Goal: Information Seeking & Learning: Learn about a topic

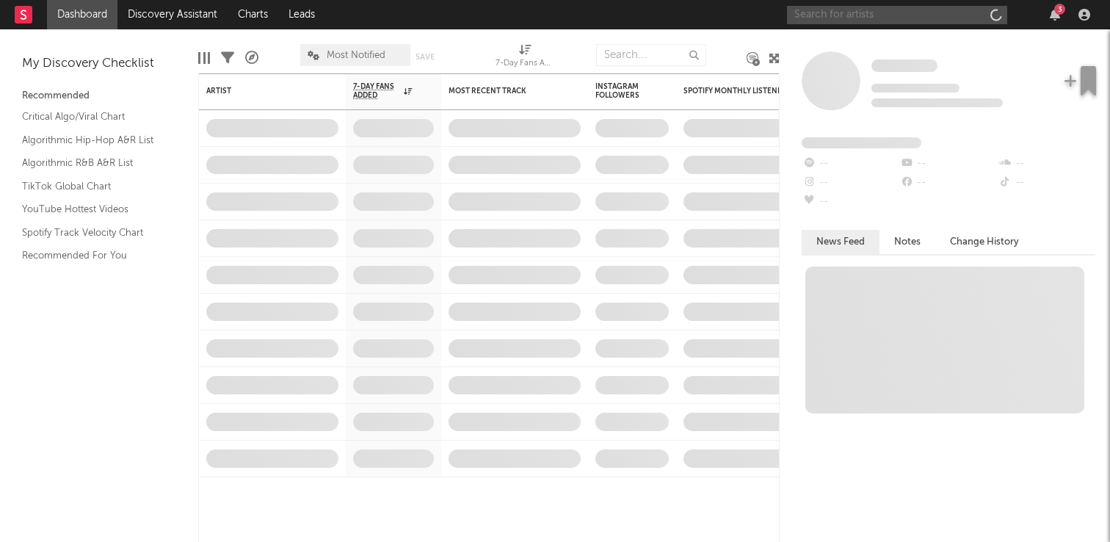
click at [925, 18] on input "text" at bounding box center [897, 15] width 220 height 18
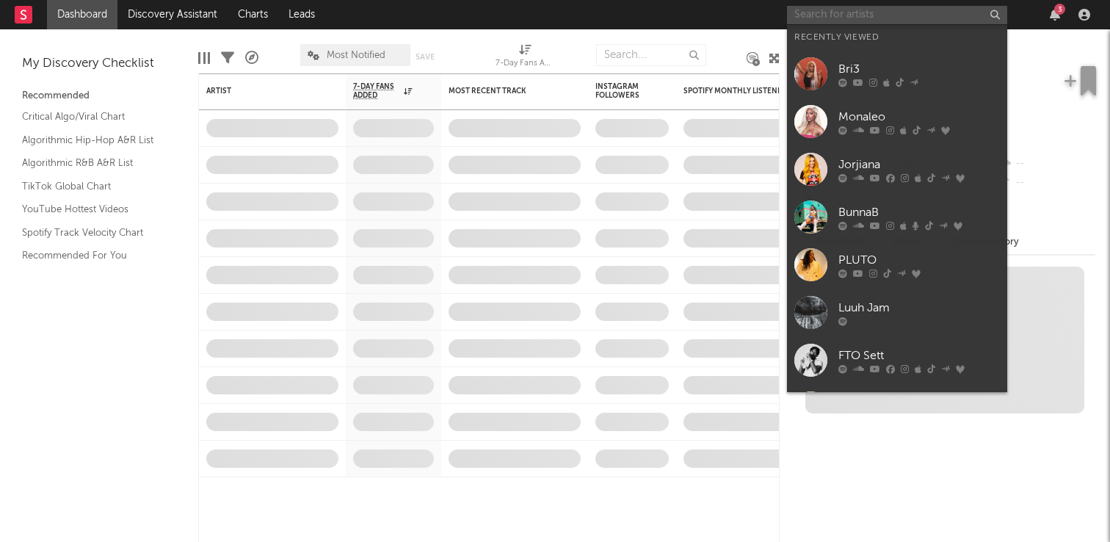
type input "b"
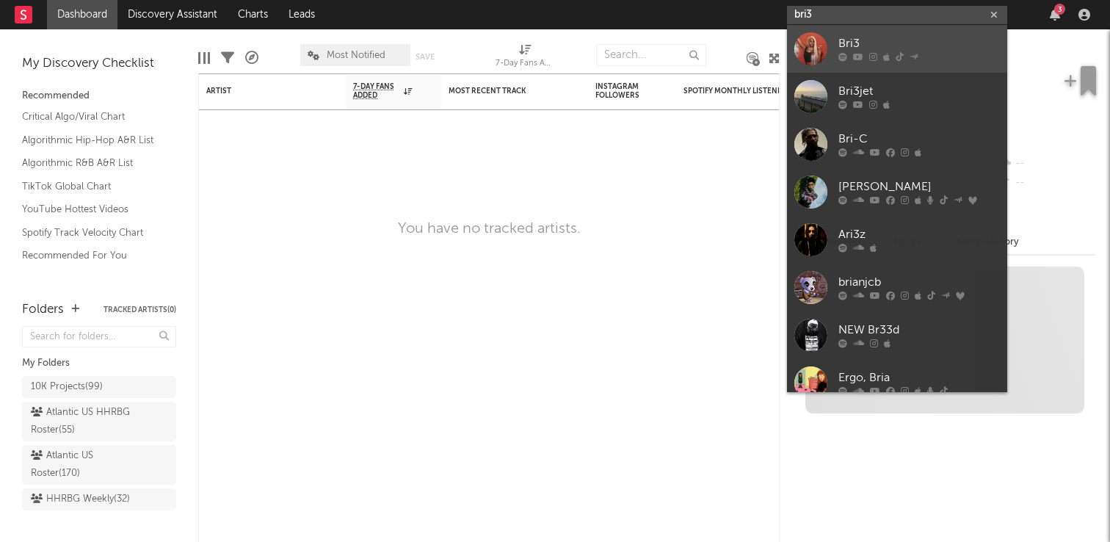
type input "bri3"
click at [895, 46] on div "Bri3" at bounding box center [918, 44] width 161 height 18
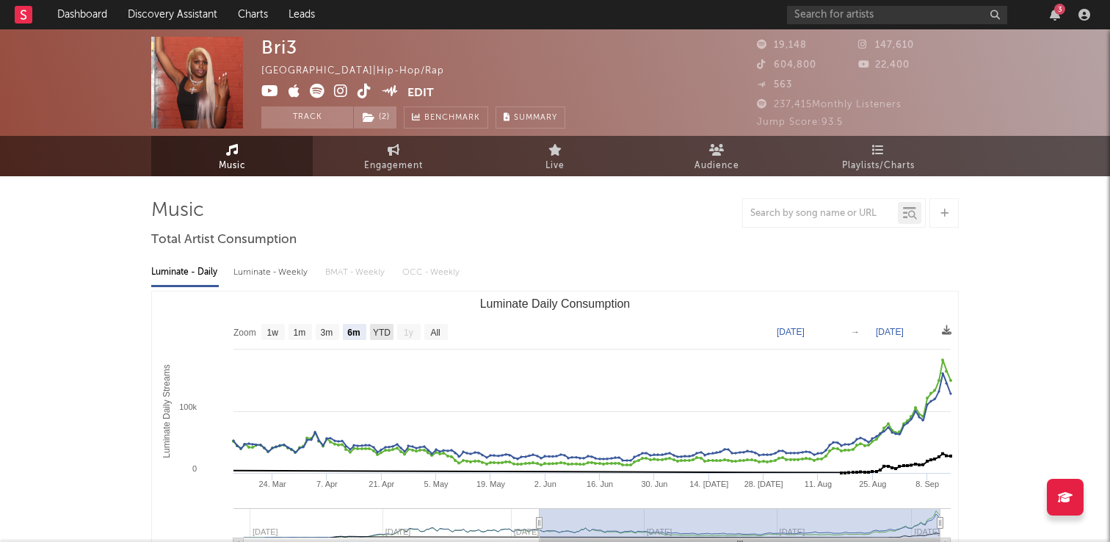
click at [377, 331] on text "YTD" at bounding box center [382, 332] width 18 height 10
select select "YTD"
type input "[DATE]"
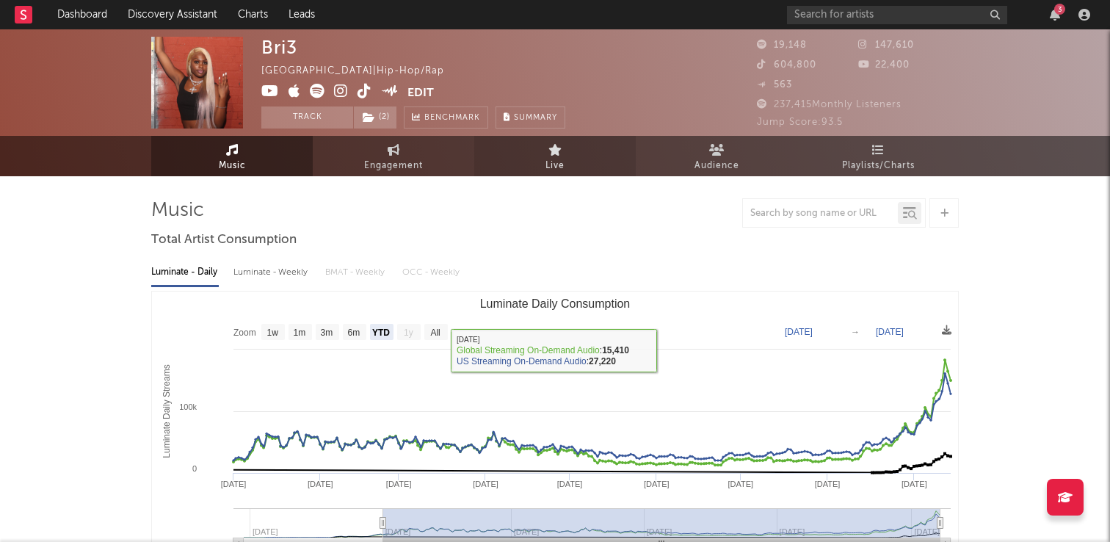
click at [580, 170] on link "Live" at bounding box center [554, 156] width 161 height 40
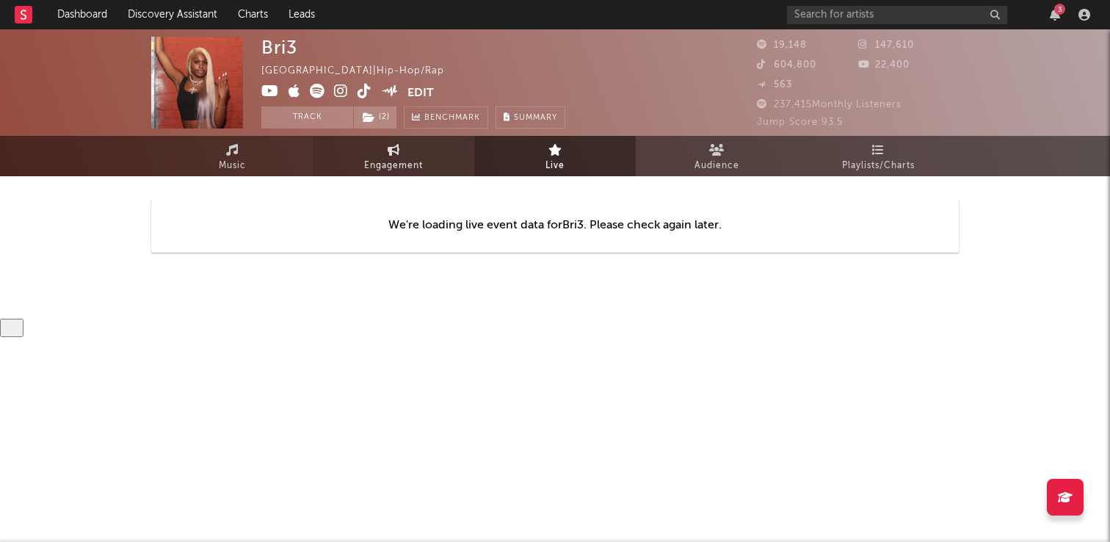
click at [410, 164] on span "Engagement" at bounding box center [393, 166] width 59 height 18
select select "1w"
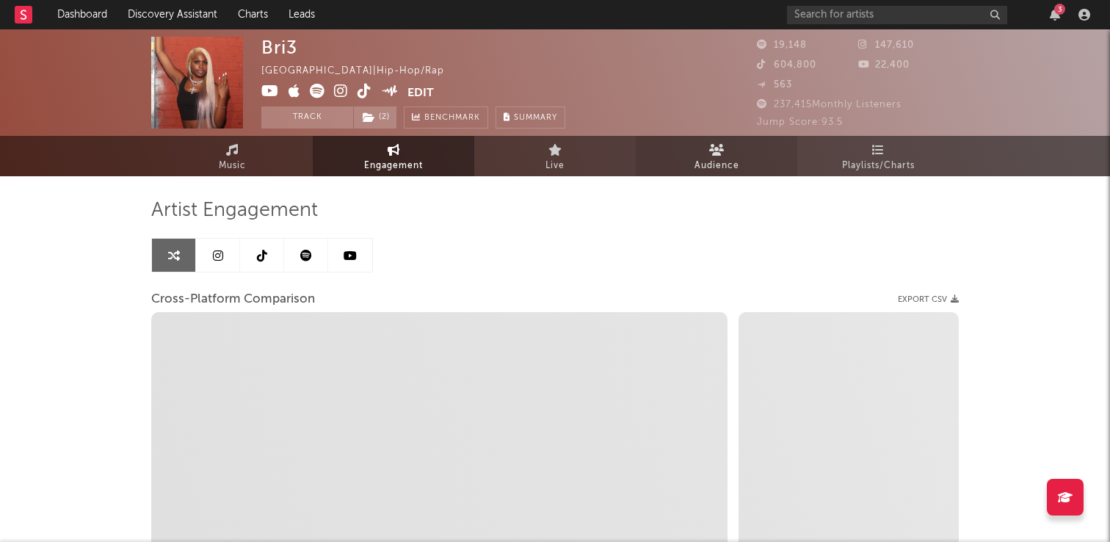
click at [740, 158] on link "Audience" at bounding box center [716, 156] width 161 height 40
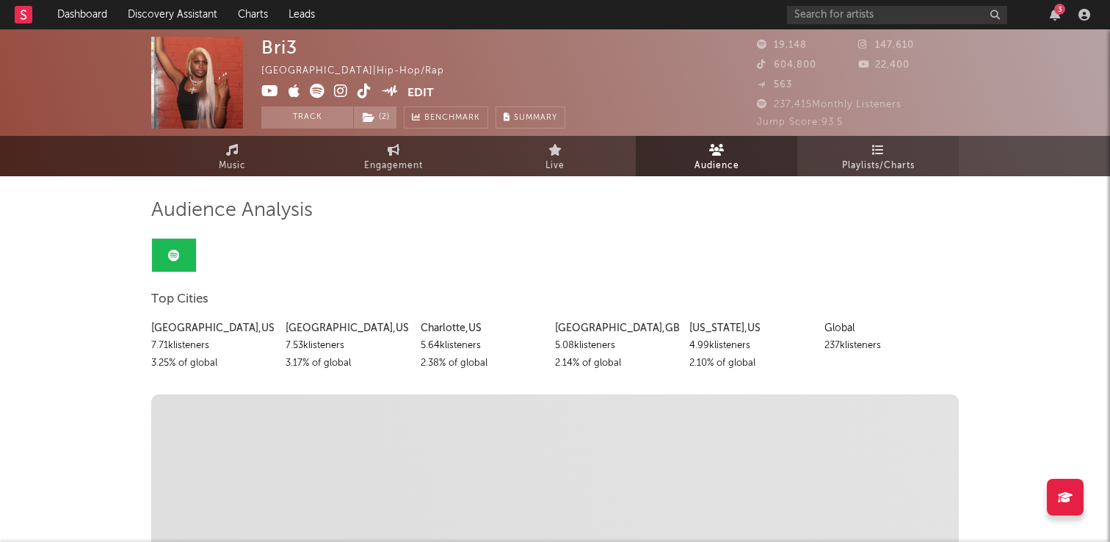
click at [862, 163] on span "Playlists/Charts" at bounding box center [878, 166] width 73 height 18
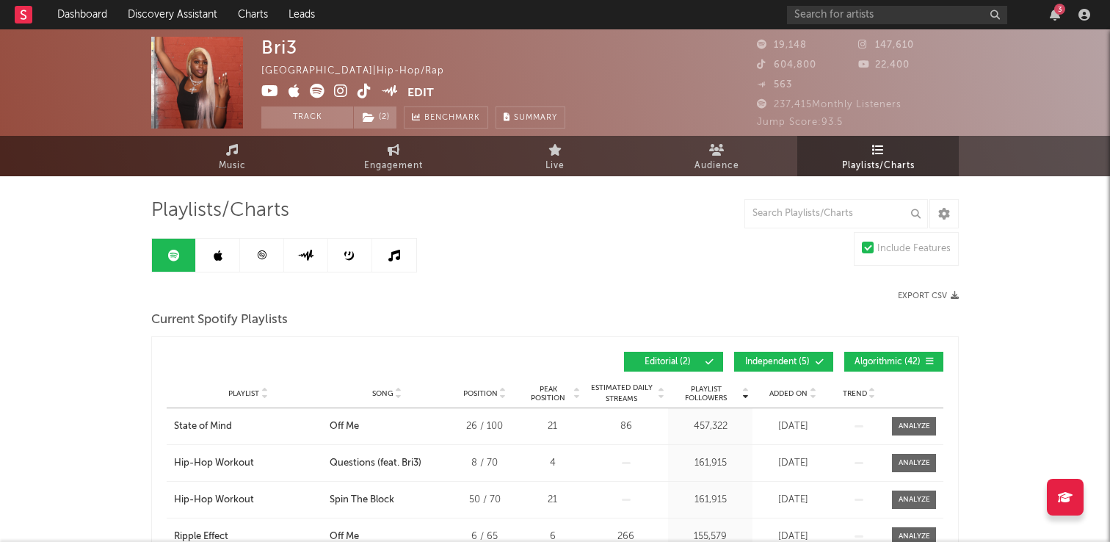
click at [802, 389] on span "Added On" at bounding box center [788, 393] width 38 height 9
click at [802, 393] on span "Added On" at bounding box center [788, 393] width 38 height 9
